Goal: Book appointment/travel/reservation

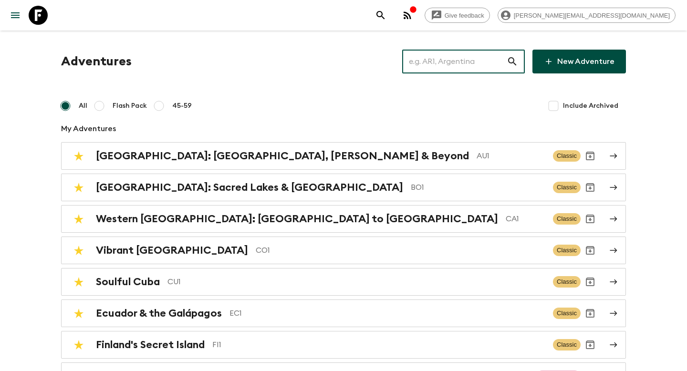
click at [449, 61] on input "text" at bounding box center [454, 61] width 105 height 27
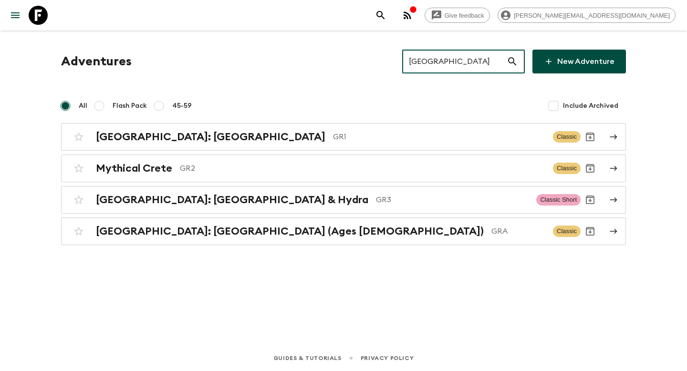
type input "[GEOGRAPHIC_DATA]"
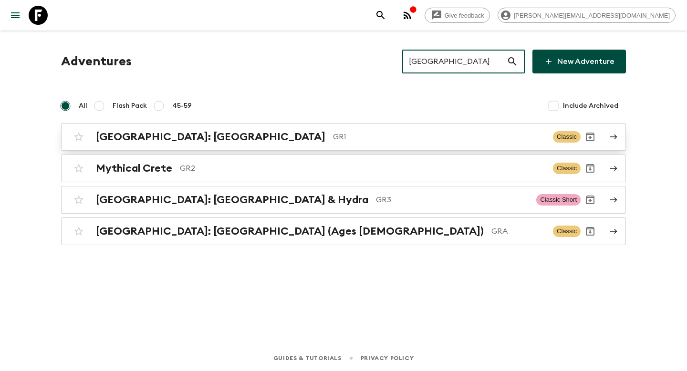
click at [333, 138] on p "GR1" at bounding box center [439, 136] width 212 height 11
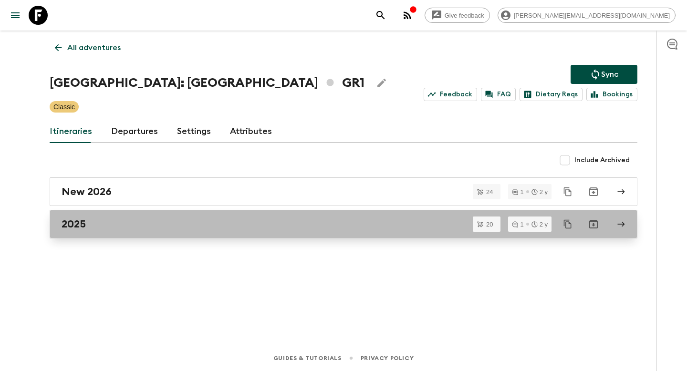
click at [225, 226] on div "2025" at bounding box center [335, 224] width 546 height 12
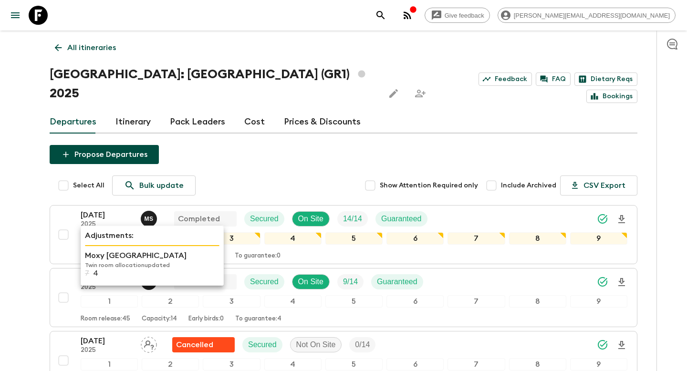
drag, startPoint x: 111, startPoint y: 196, endPoint x: 106, endPoint y: 234, distance: 38.0
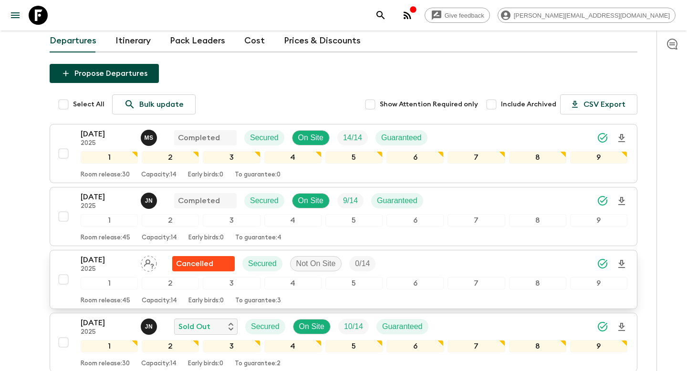
scroll to position [123, 0]
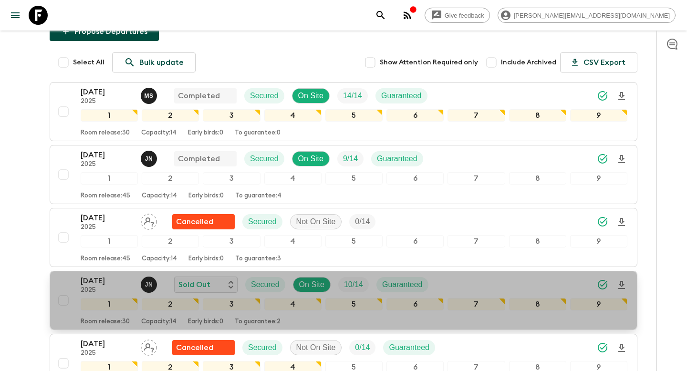
click at [109, 275] on p "[DATE]" at bounding box center [107, 280] width 52 height 11
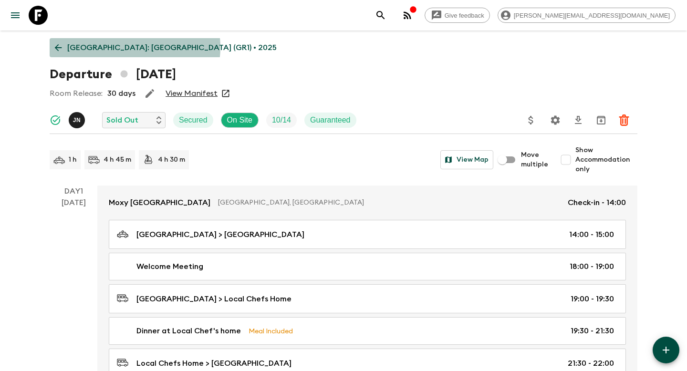
click at [129, 47] on p "[GEOGRAPHIC_DATA]: [GEOGRAPHIC_DATA] (GR1) • 2025" at bounding box center [171, 47] width 209 height 11
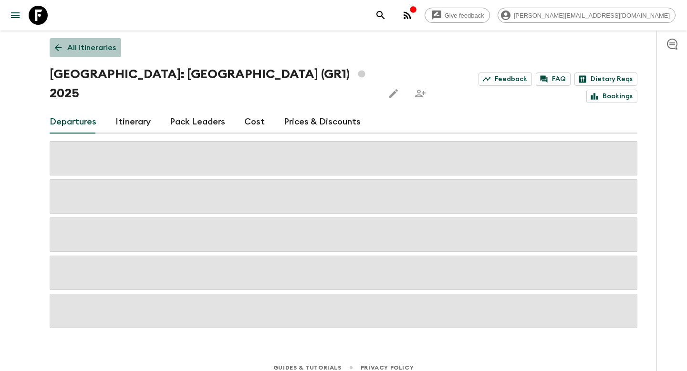
click at [98, 49] on p "All itineraries" at bounding box center [91, 47] width 49 height 11
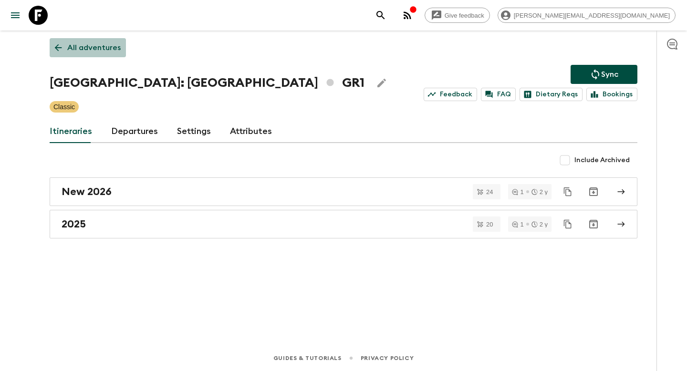
click at [119, 56] on link "All adventures" at bounding box center [88, 47] width 76 height 19
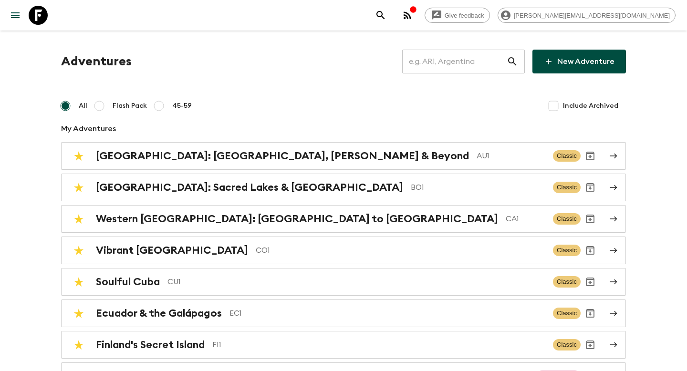
click at [450, 72] on input "text" at bounding box center [454, 61] width 105 height 27
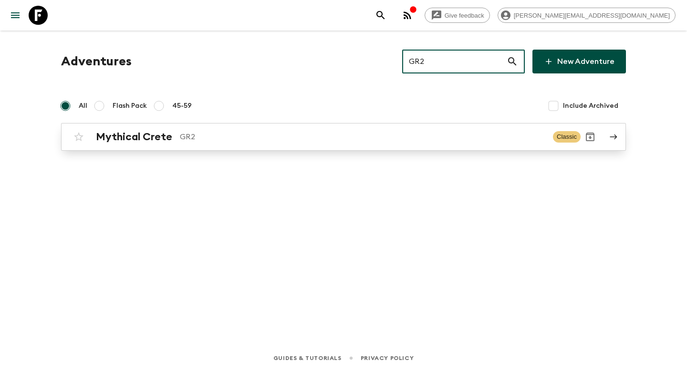
type input "GR2"
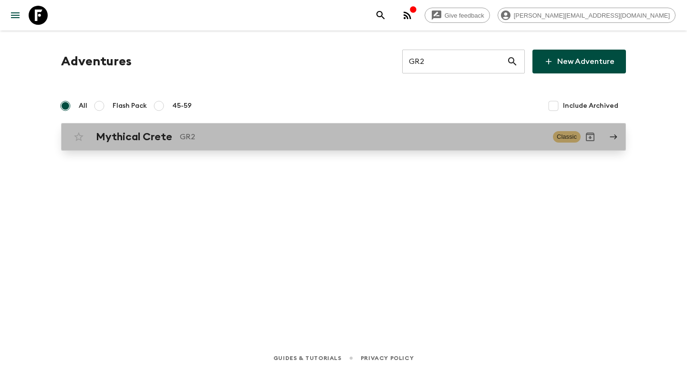
click at [261, 131] on div "Mythical Crete GR2" at bounding box center [321, 137] width 450 height 12
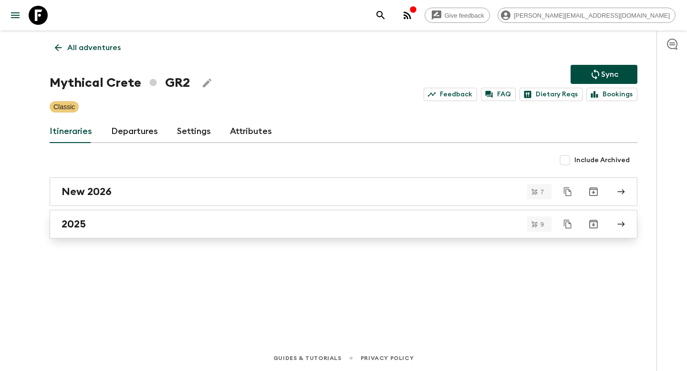
click at [377, 222] on div "2025" at bounding box center [335, 224] width 546 height 12
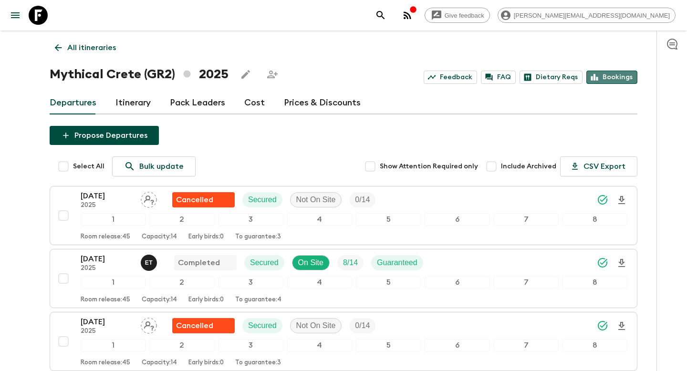
click at [615, 74] on link "Bookings" at bounding box center [611, 77] width 51 height 13
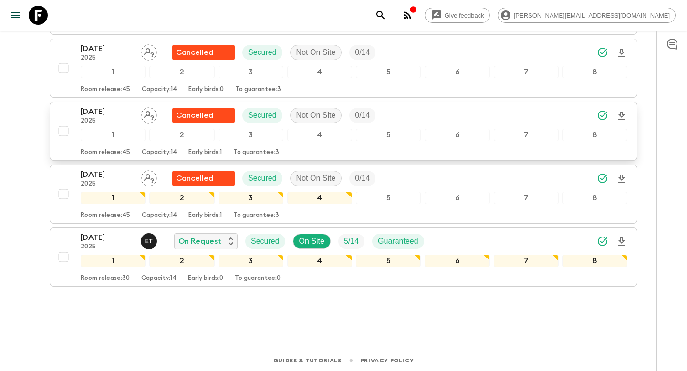
scroll to position [465, 0]
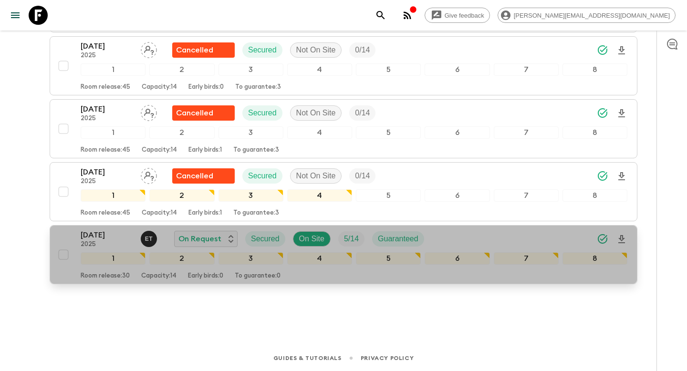
click at [92, 230] on p "[DATE]" at bounding box center [107, 235] width 52 height 11
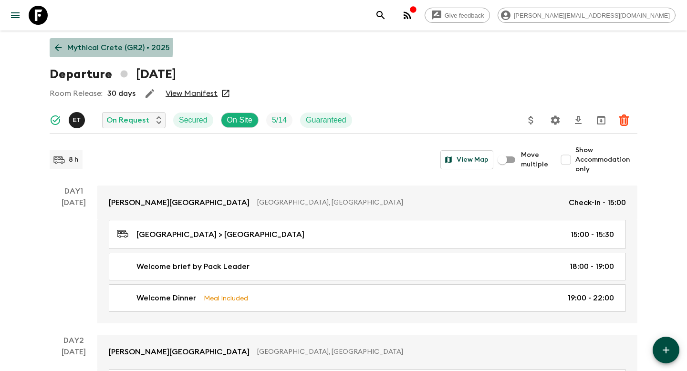
click at [84, 46] on p "Mythical Crete (GR2) • 2025" at bounding box center [118, 47] width 103 height 11
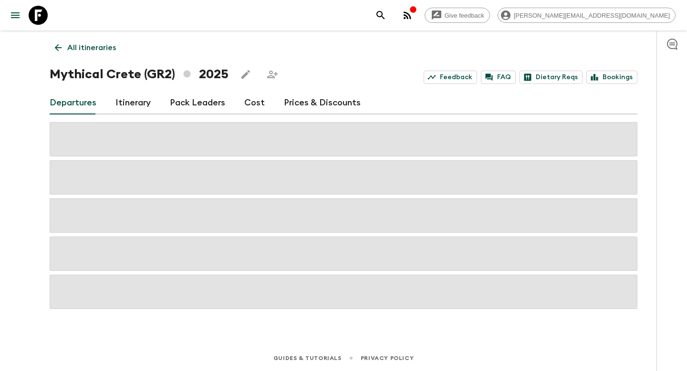
click at [77, 49] on p "All itineraries" at bounding box center [91, 47] width 49 height 11
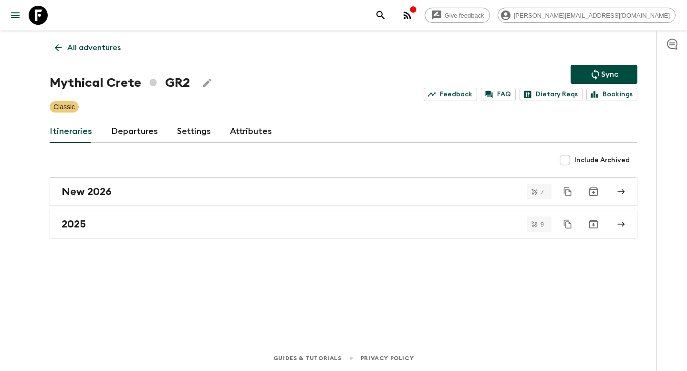
click at [112, 53] on p "All adventures" at bounding box center [93, 47] width 53 height 11
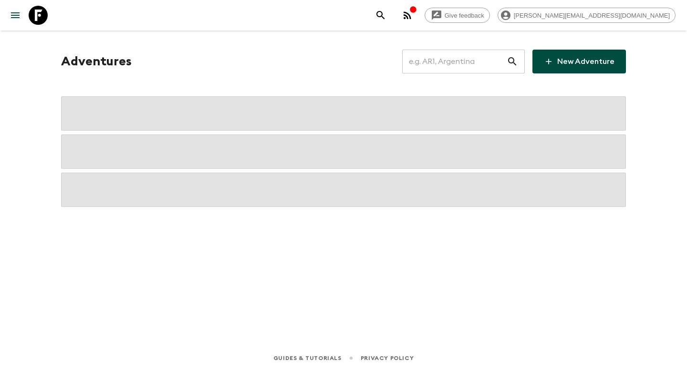
click at [413, 57] on div "Adventures ​ New Adventure" at bounding box center [343, 62] width 565 height 24
click at [433, 57] on input "text" at bounding box center [454, 61] width 105 height 27
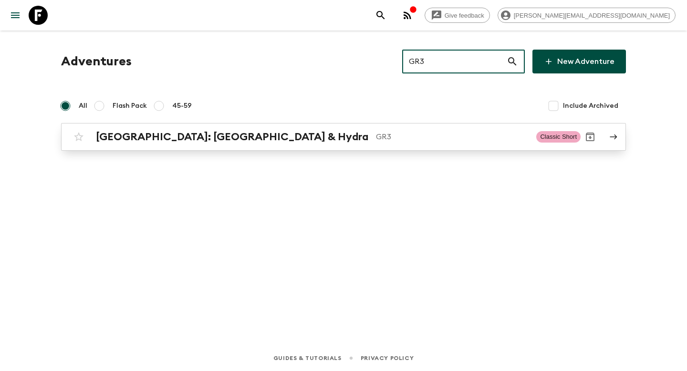
type input "GR3"
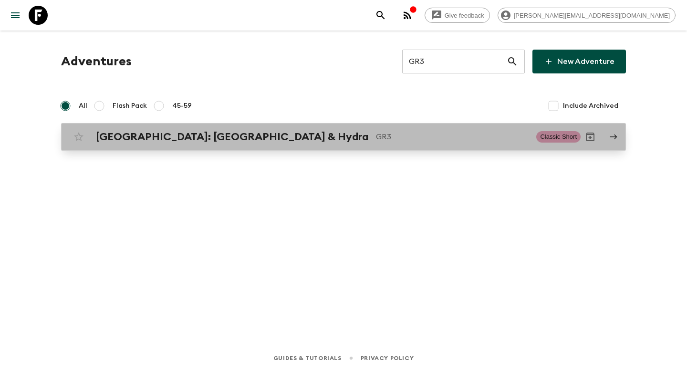
click at [388, 141] on p "GR3" at bounding box center [452, 136] width 153 height 11
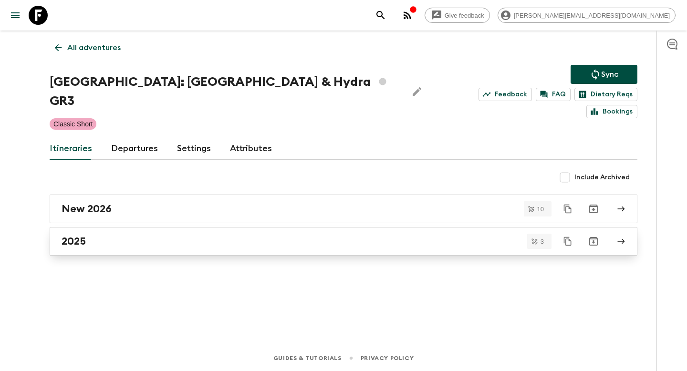
click at [352, 232] on link "2025" at bounding box center [344, 241] width 588 height 29
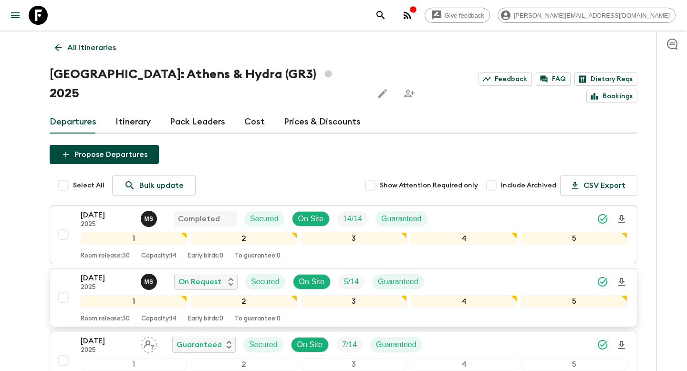
click at [100, 272] on p "[DATE]" at bounding box center [107, 277] width 52 height 11
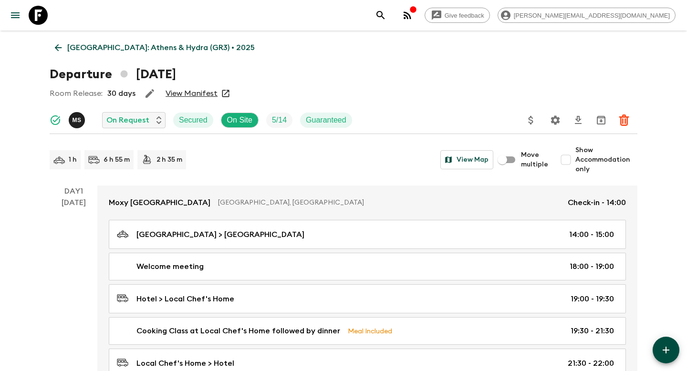
click at [169, 48] on p "[GEOGRAPHIC_DATA]: Athens & Hydra (GR3) • 2025" at bounding box center [161, 47] width 188 height 11
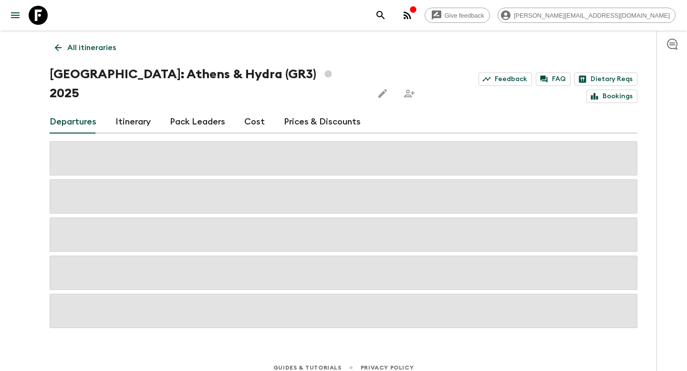
click at [91, 48] on p "All itineraries" at bounding box center [91, 47] width 49 height 11
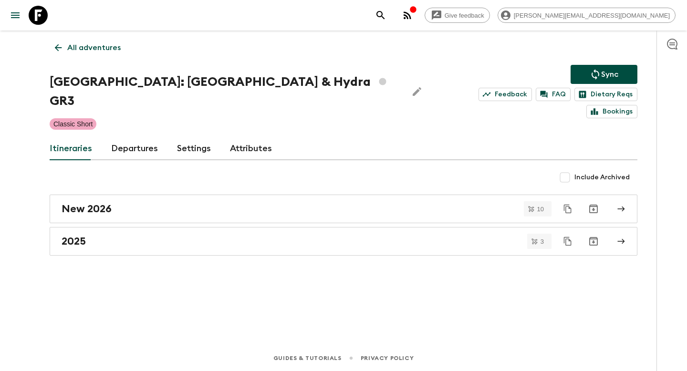
click at [101, 47] on p "All adventures" at bounding box center [93, 47] width 53 height 11
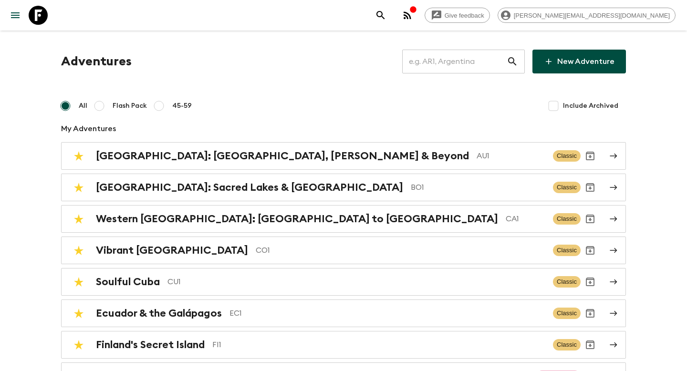
click at [446, 66] on input "text" at bounding box center [454, 61] width 105 height 27
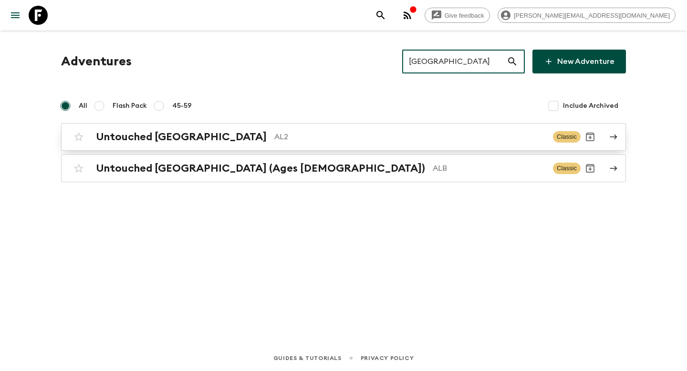
type input "[GEOGRAPHIC_DATA]"
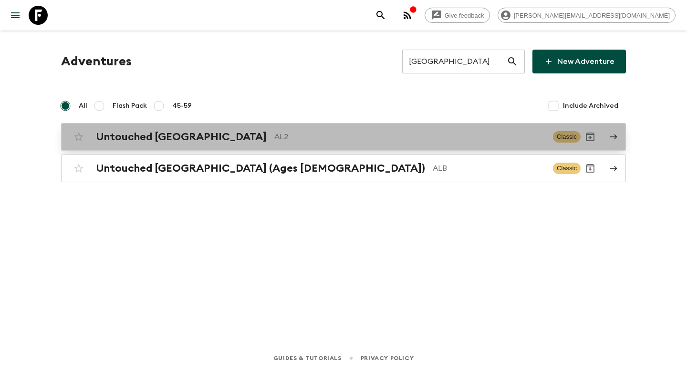
click at [320, 141] on p "AL2" at bounding box center [409, 136] width 271 height 11
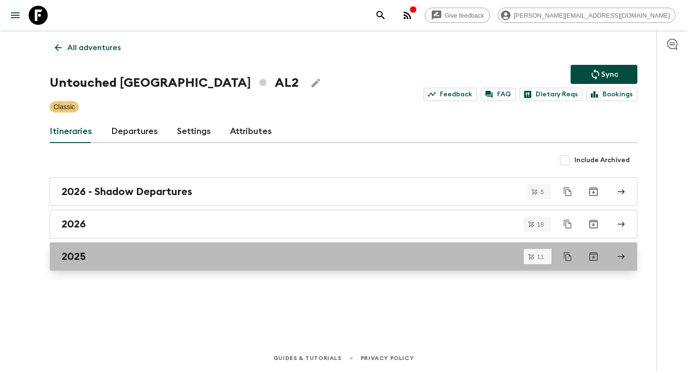
click at [139, 247] on link "2025" at bounding box center [344, 256] width 588 height 29
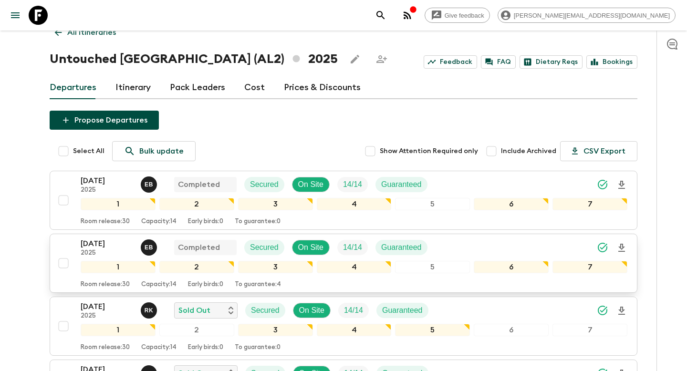
scroll to position [26, 0]
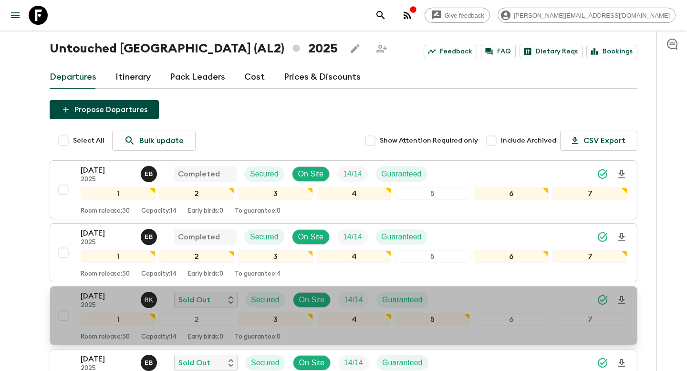
click at [97, 295] on p "[DATE]" at bounding box center [107, 296] width 52 height 11
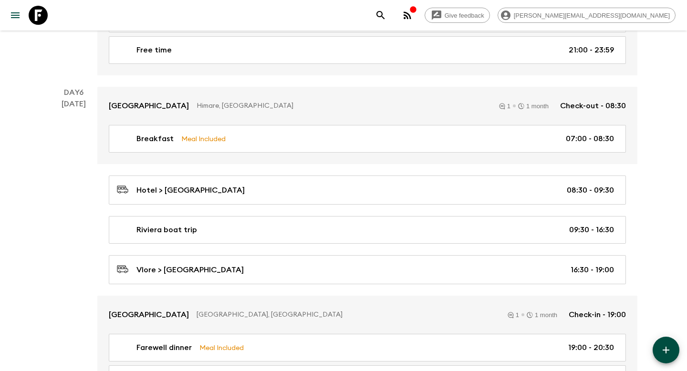
scroll to position [1621, 0]
